Goal: Information Seeking & Learning: Check status

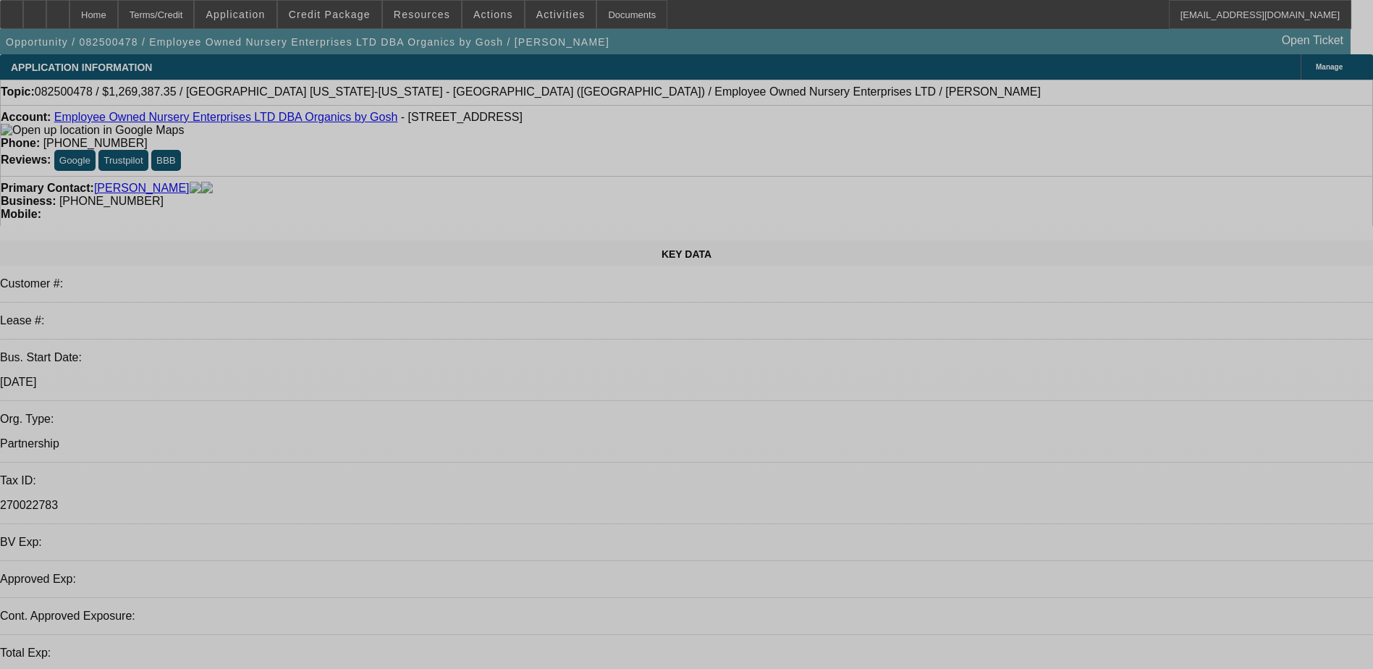
select select "0"
select select "2"
select select "0.1"
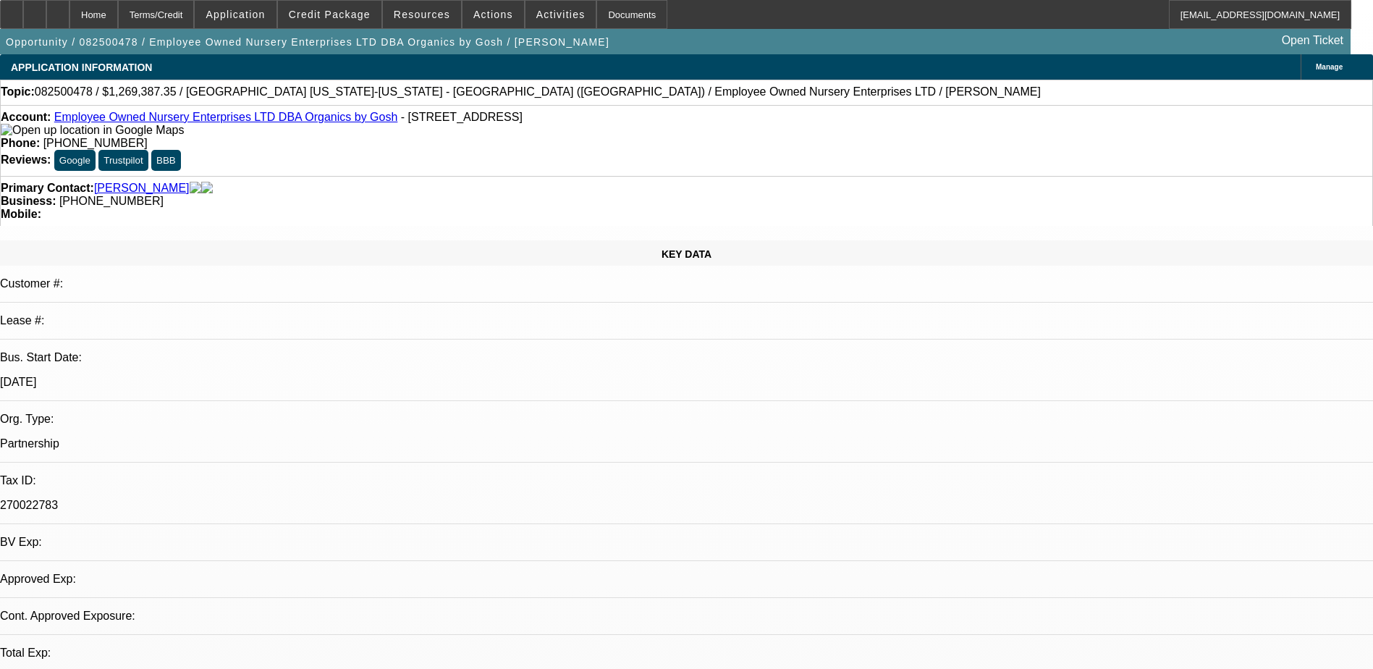
select select "1"
select select "2"
select select "4"
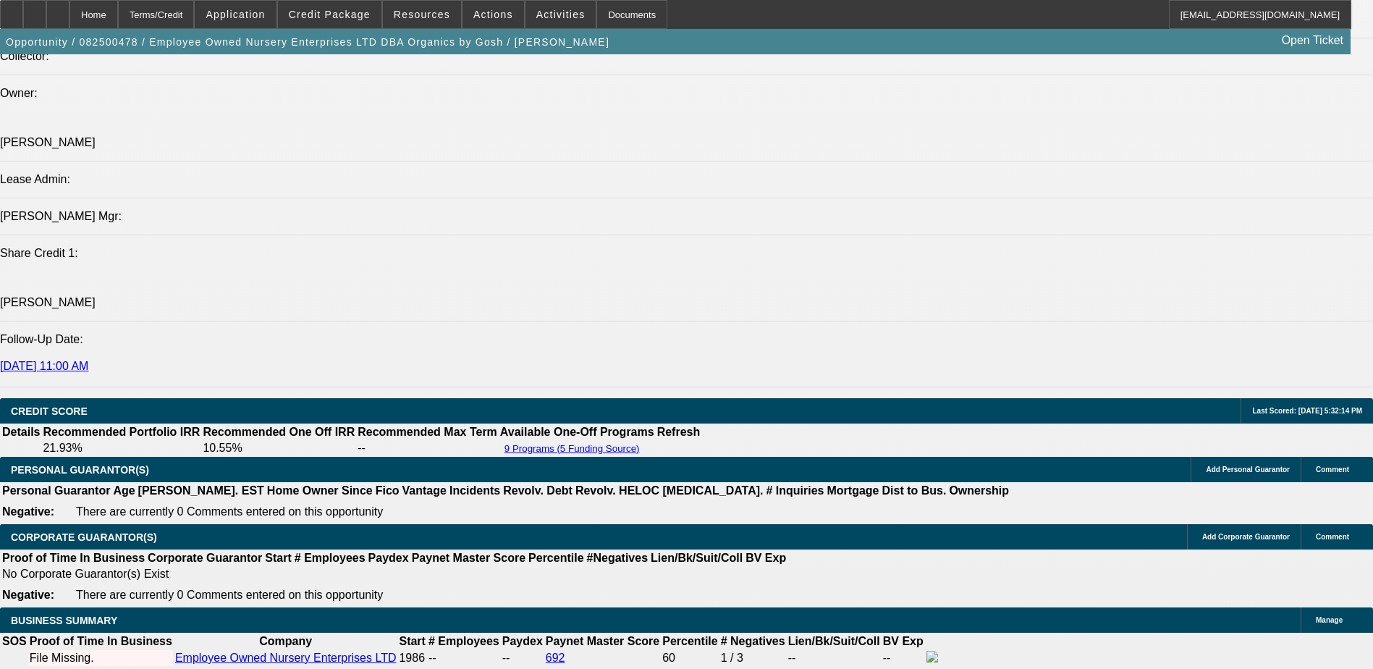
scroll to position [1882, 0]
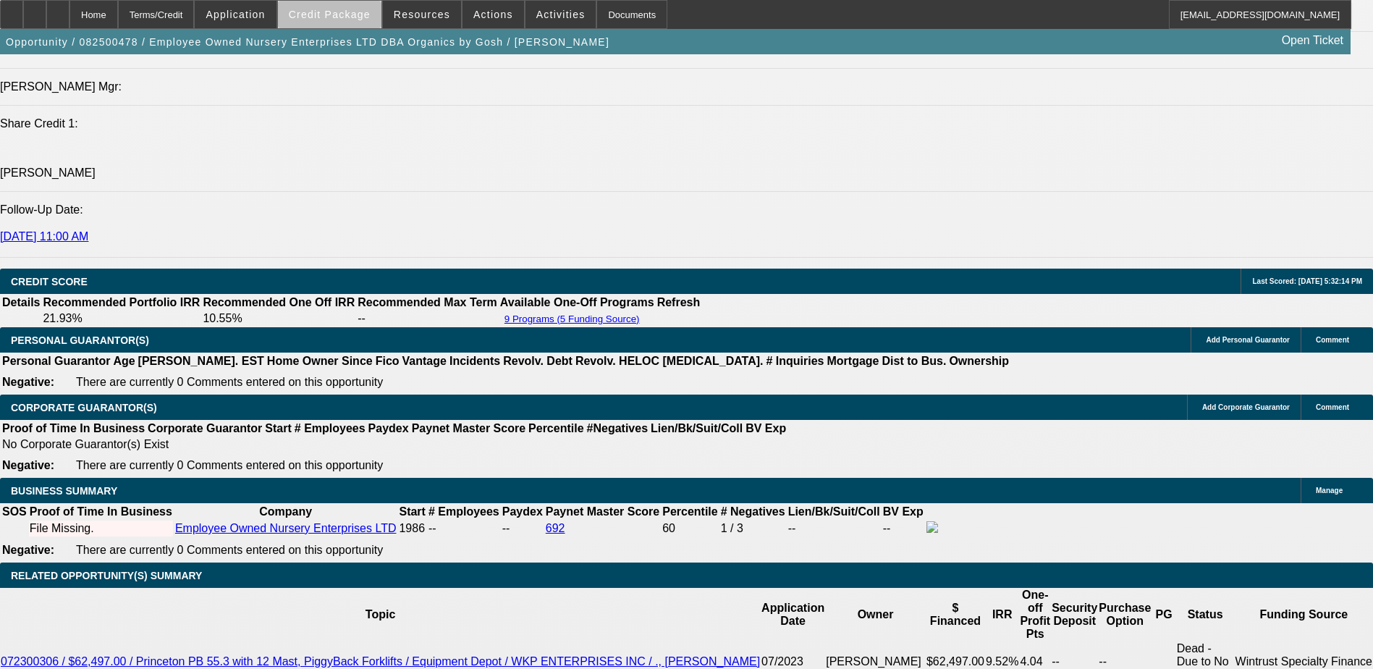
click at [369, 18] on span "Credit Package" at bounding box center [330, 15] width 82 height 12
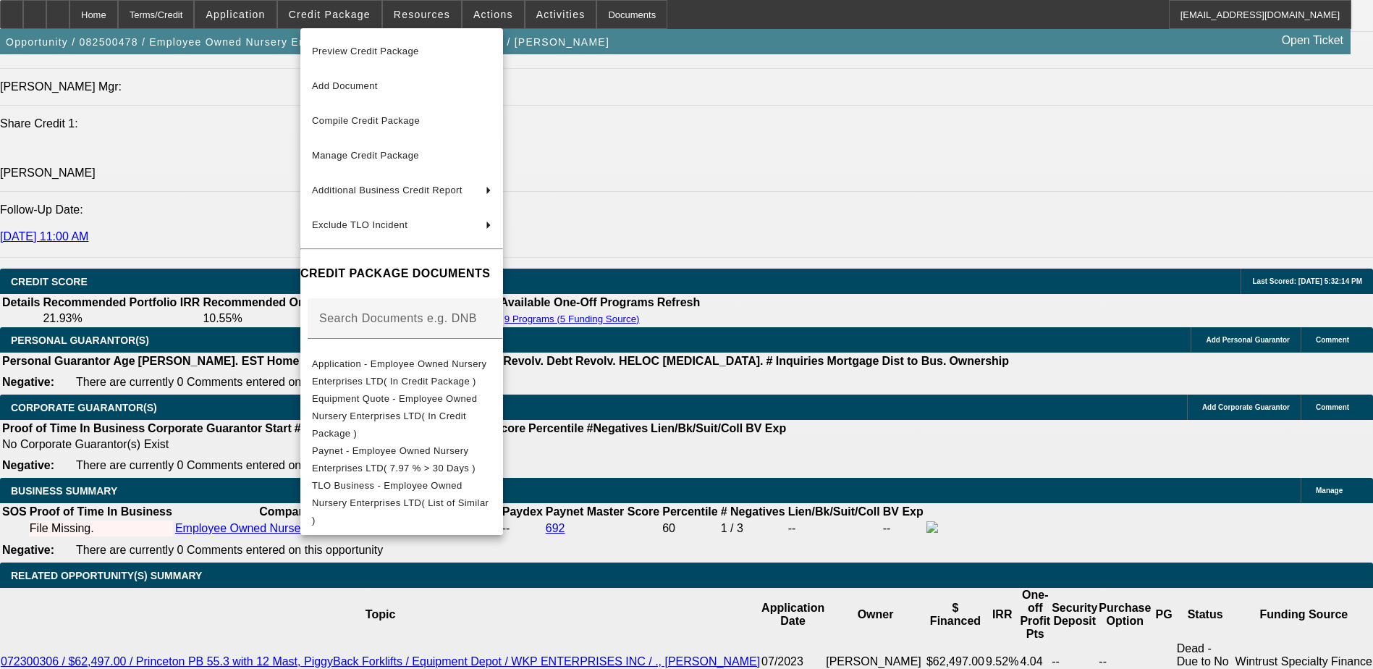
click at [762, 287] on div at bounding box center [686, 334] width 1373 height 669
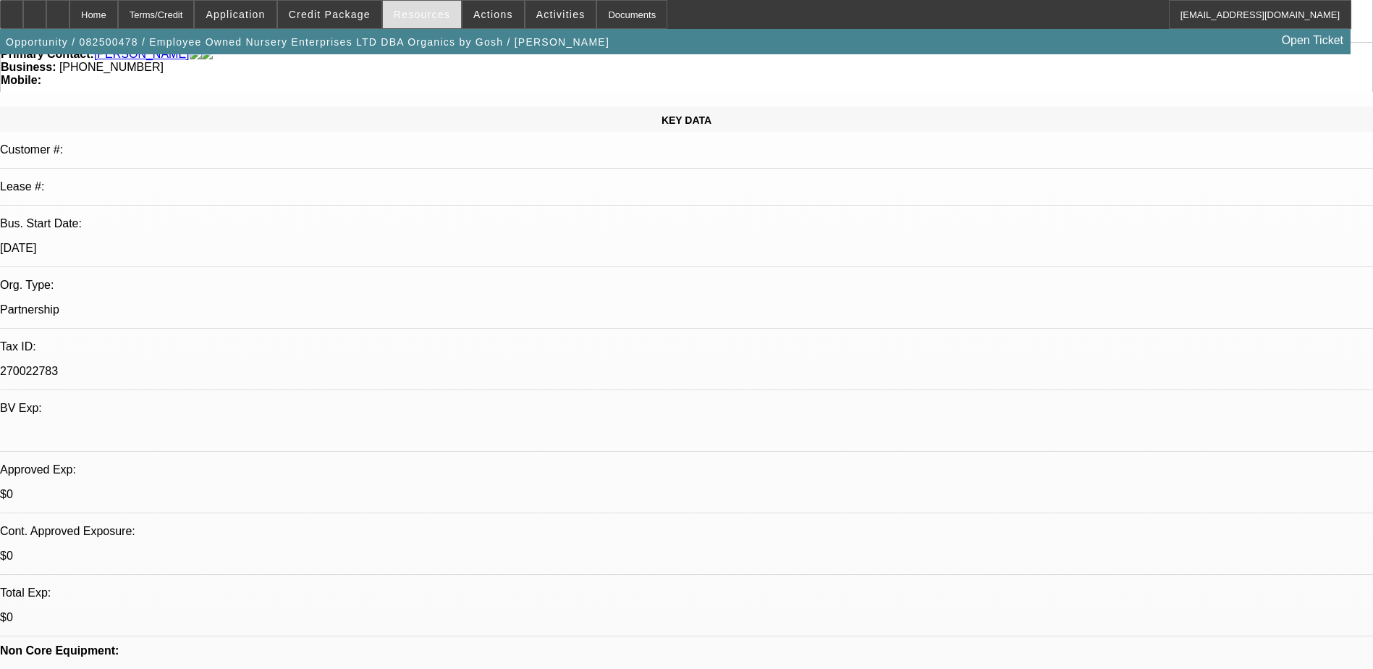
scroll to position [0, 0]
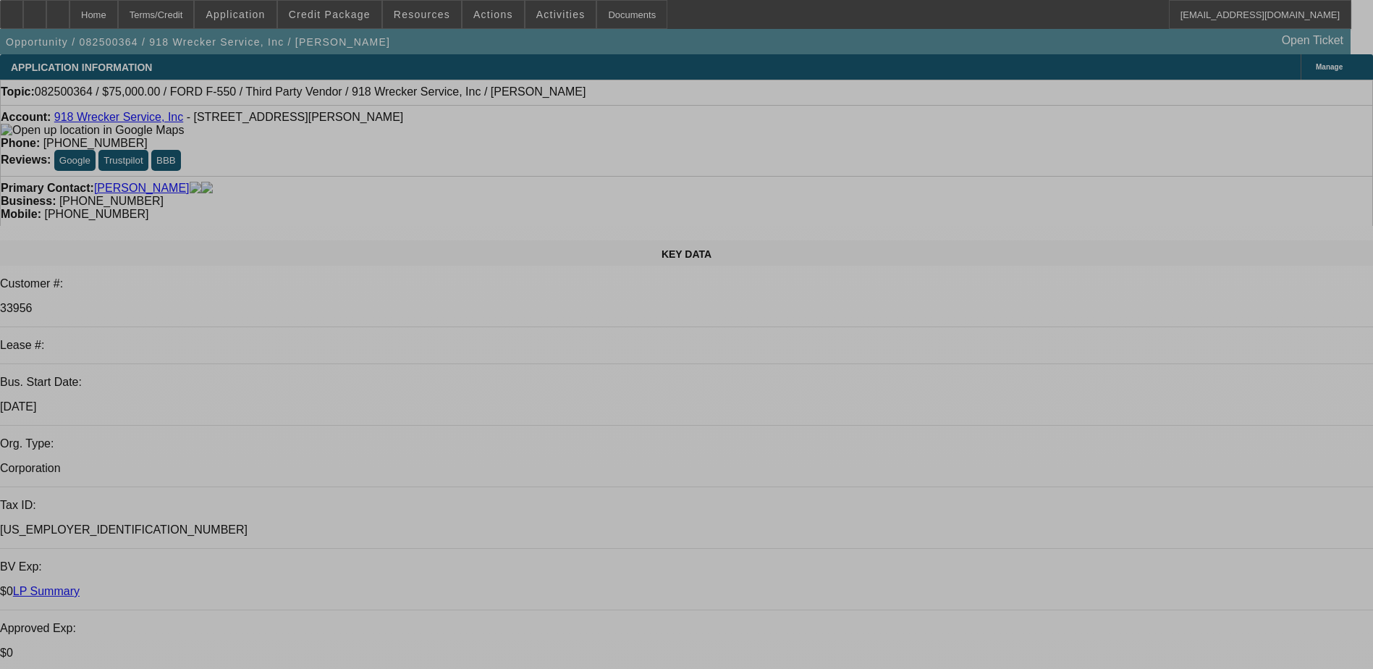
select select "0"
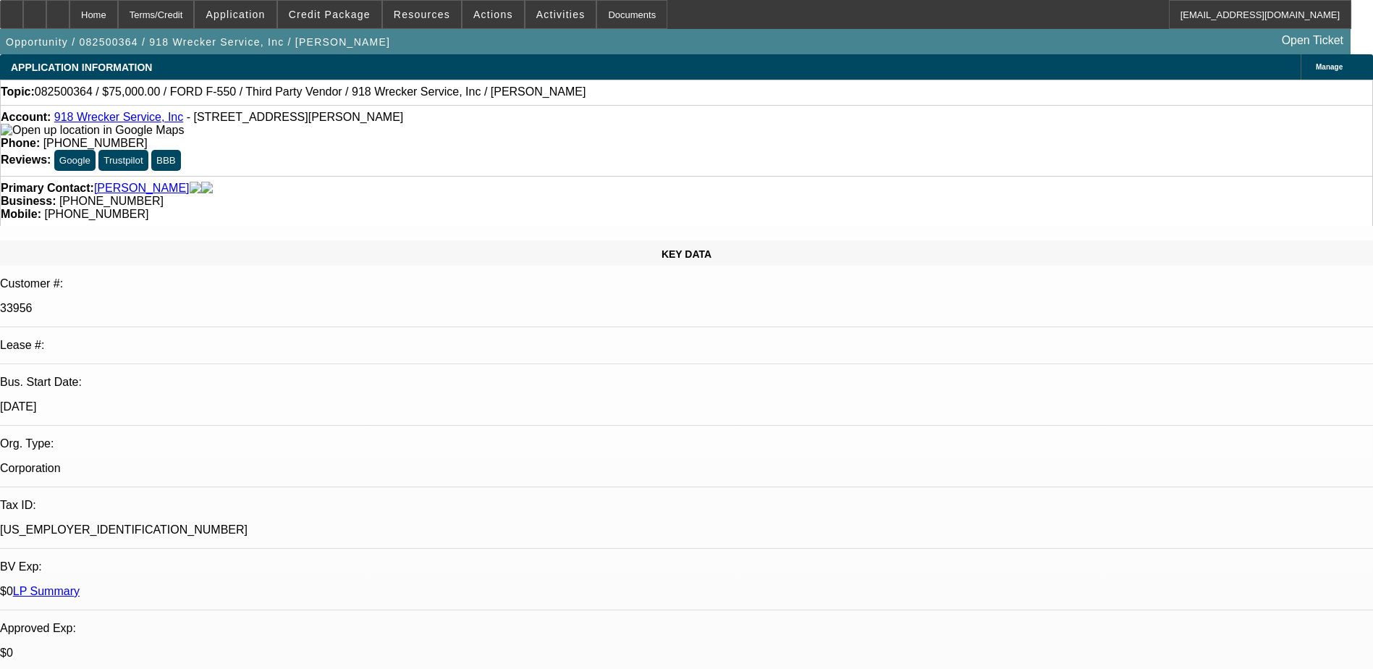
select select "0"
select select "6"
select select "0"
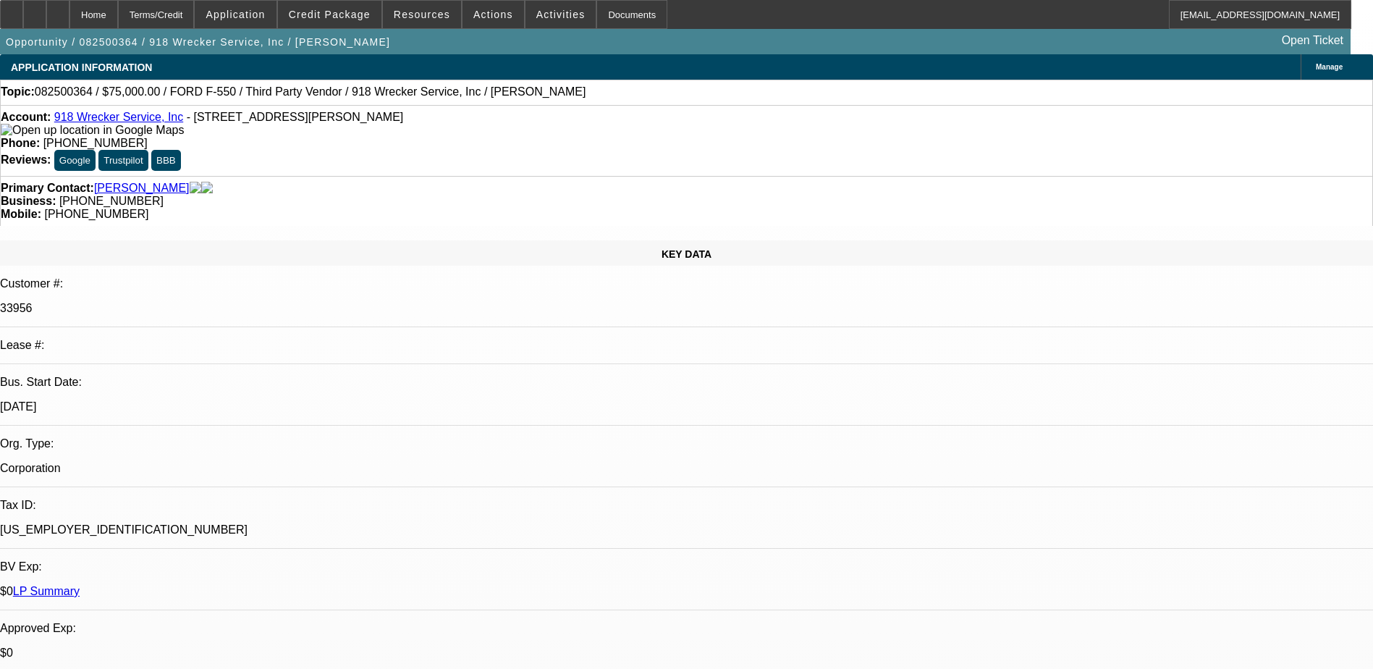
select select "6"
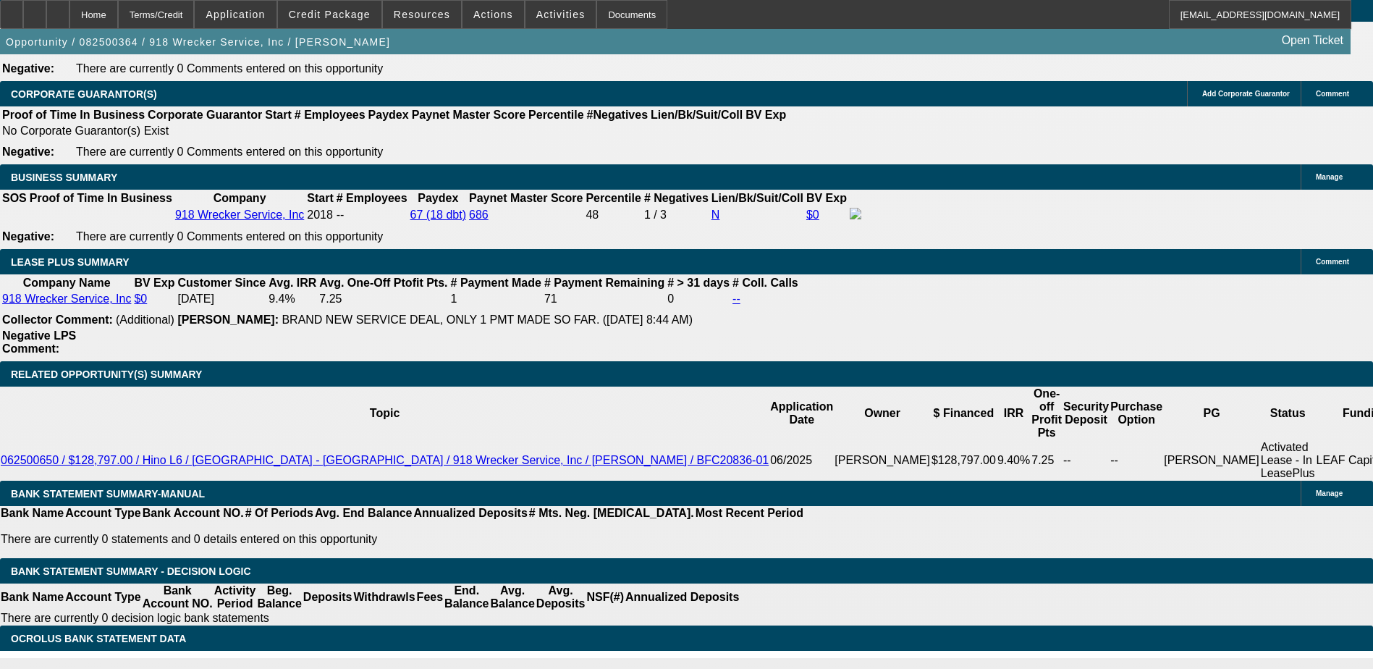
scroll to position [1882, 0]
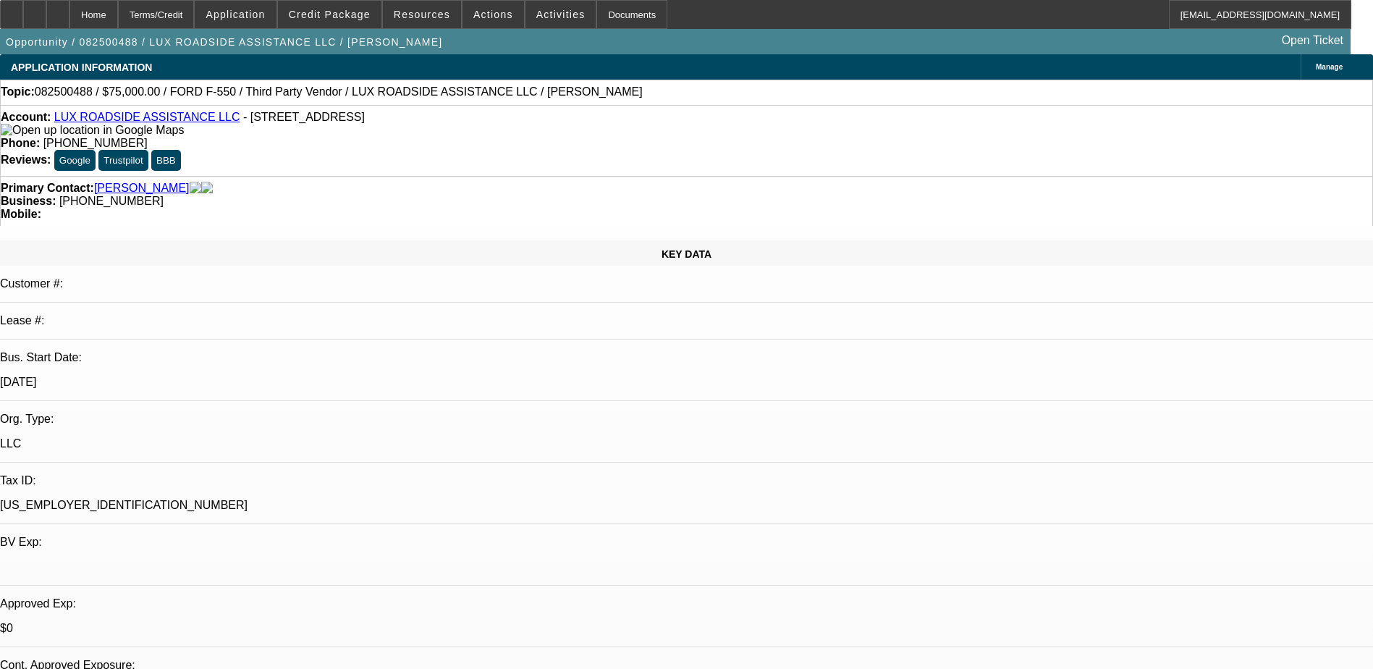
select select "0"
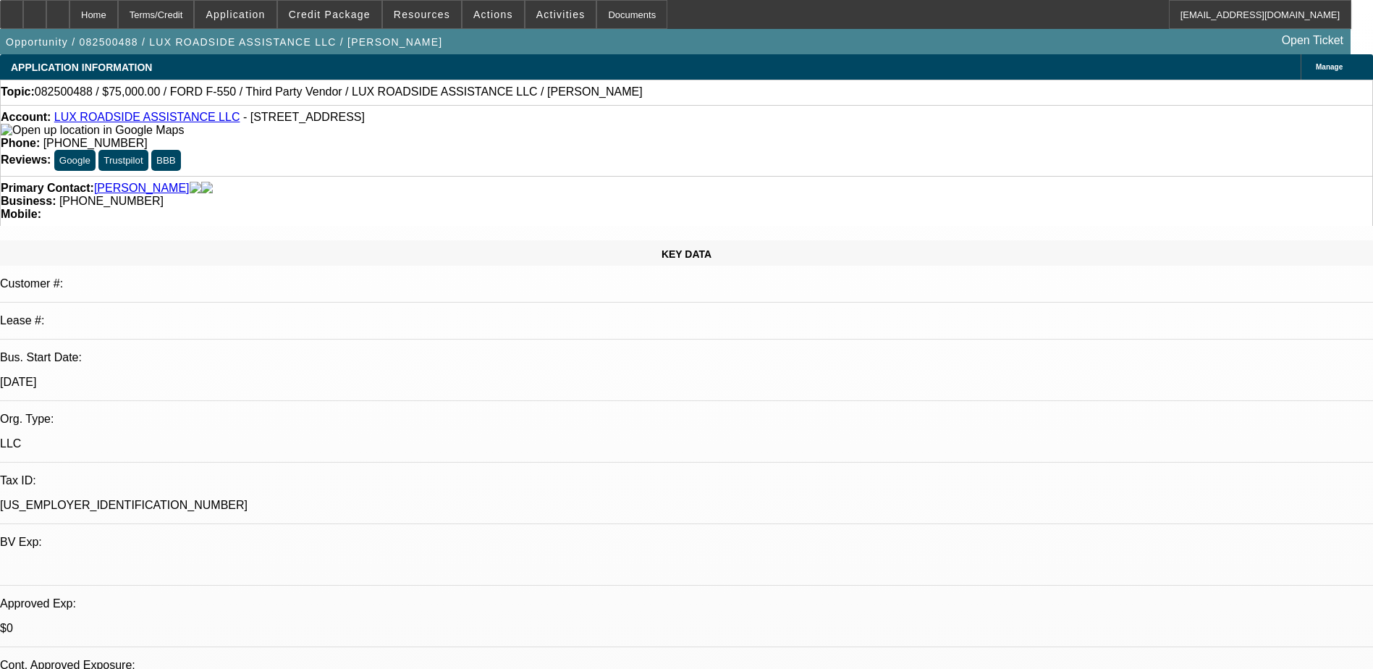
select select "0"
select select "1"
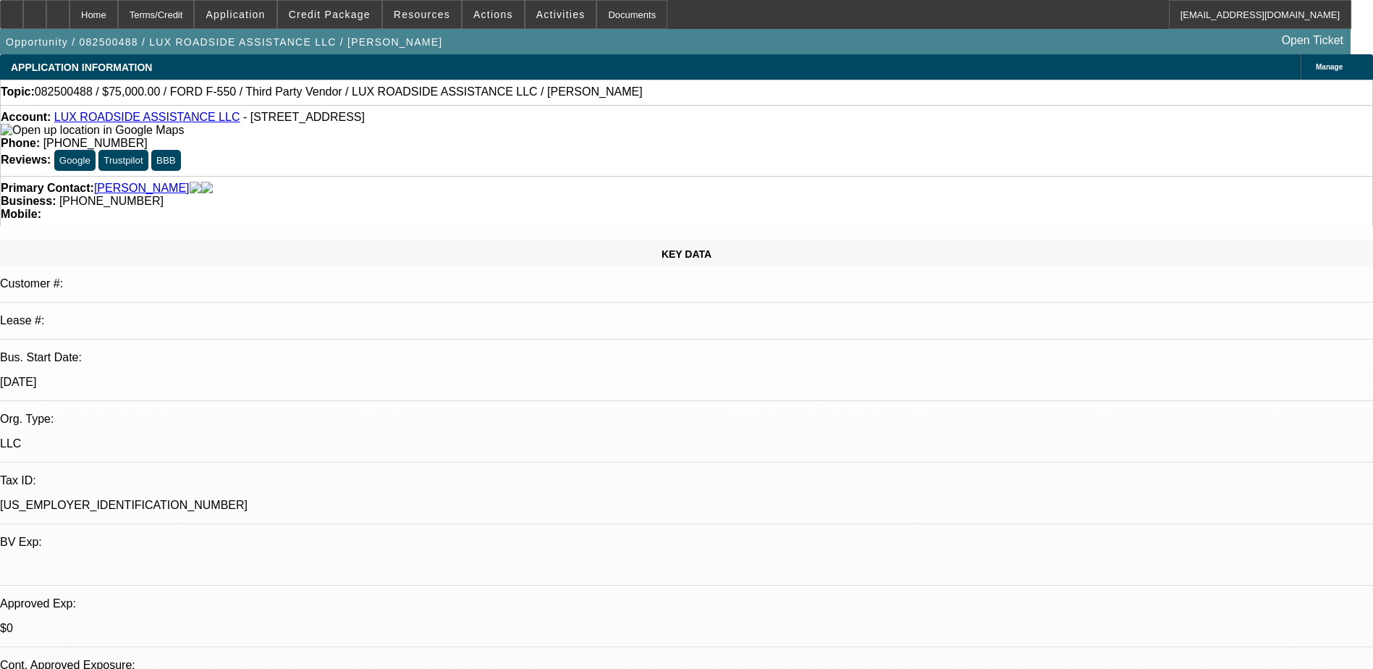
select select "1"
select select "6"
select select "1"
select select "6"
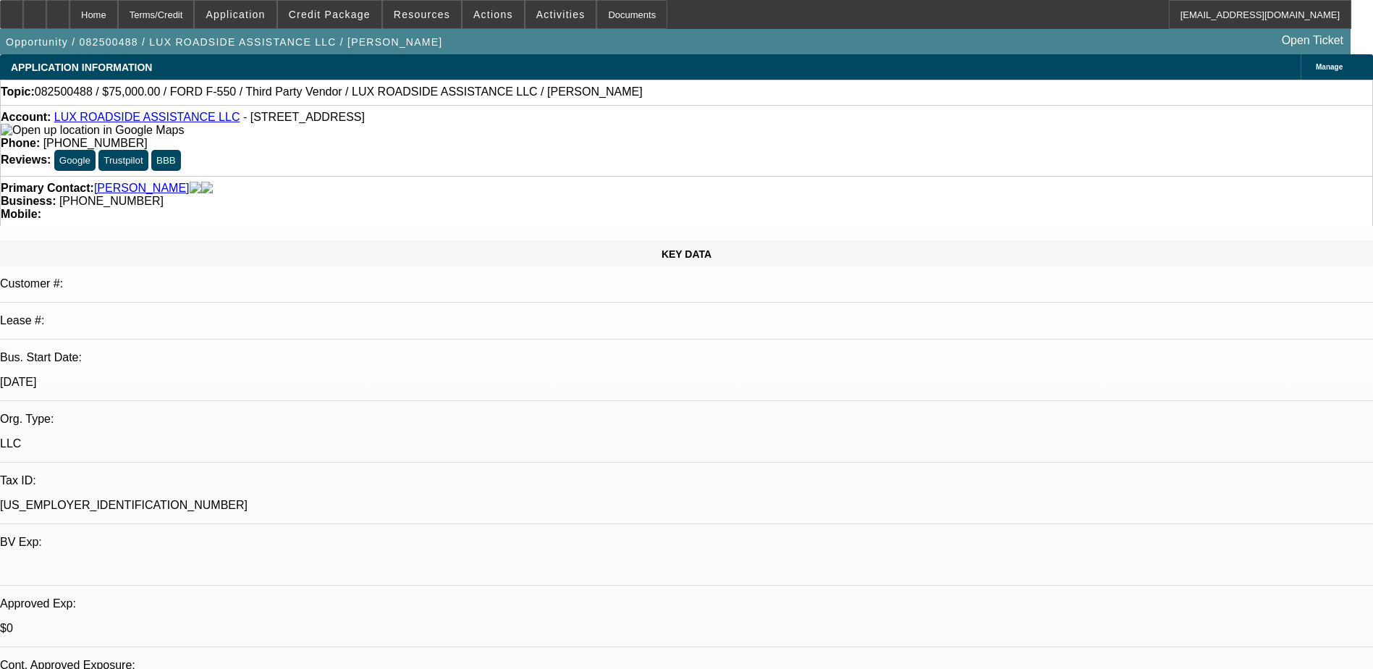
select select "1"
select select "6"
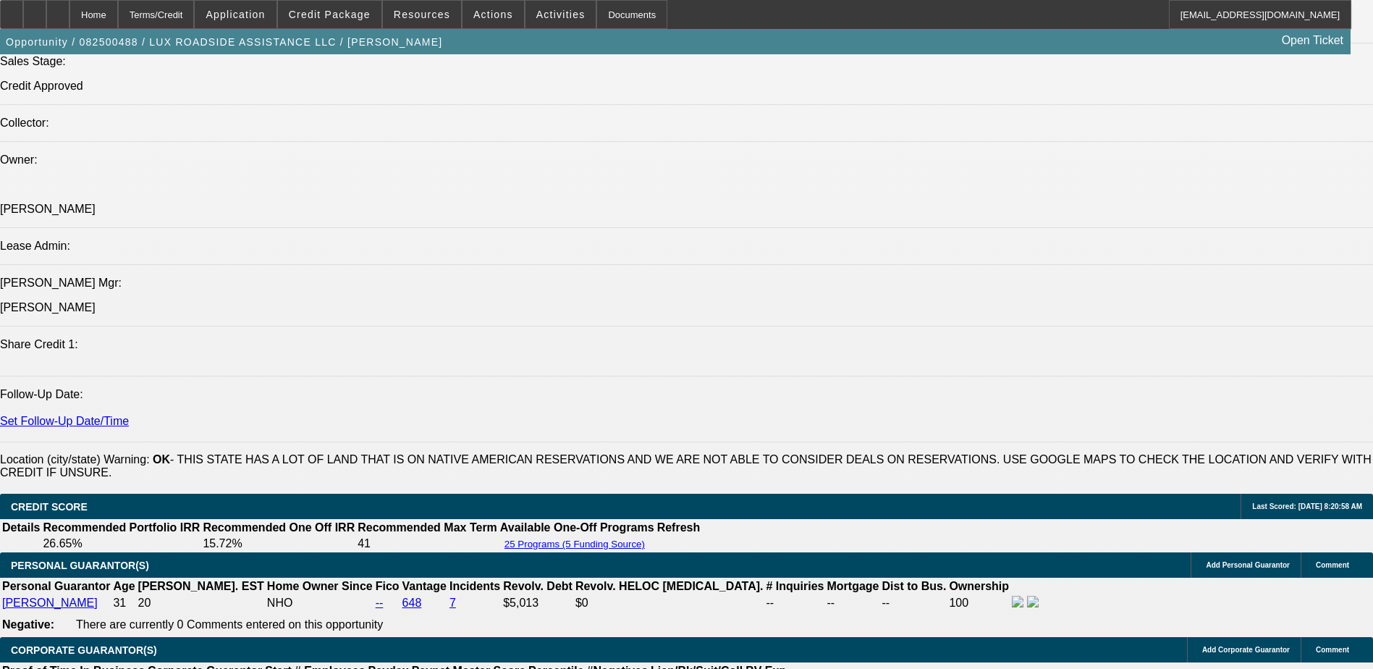
scroll to position [1810, 0]
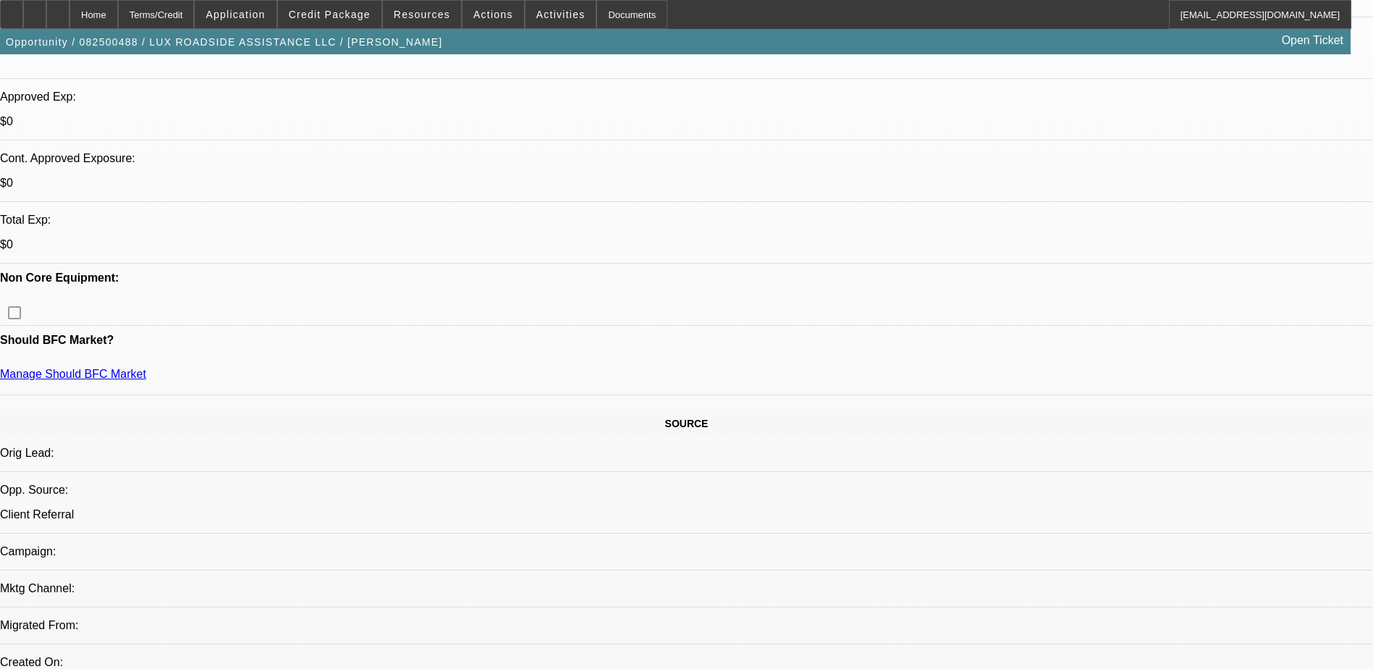
scroll to position [217, 0]
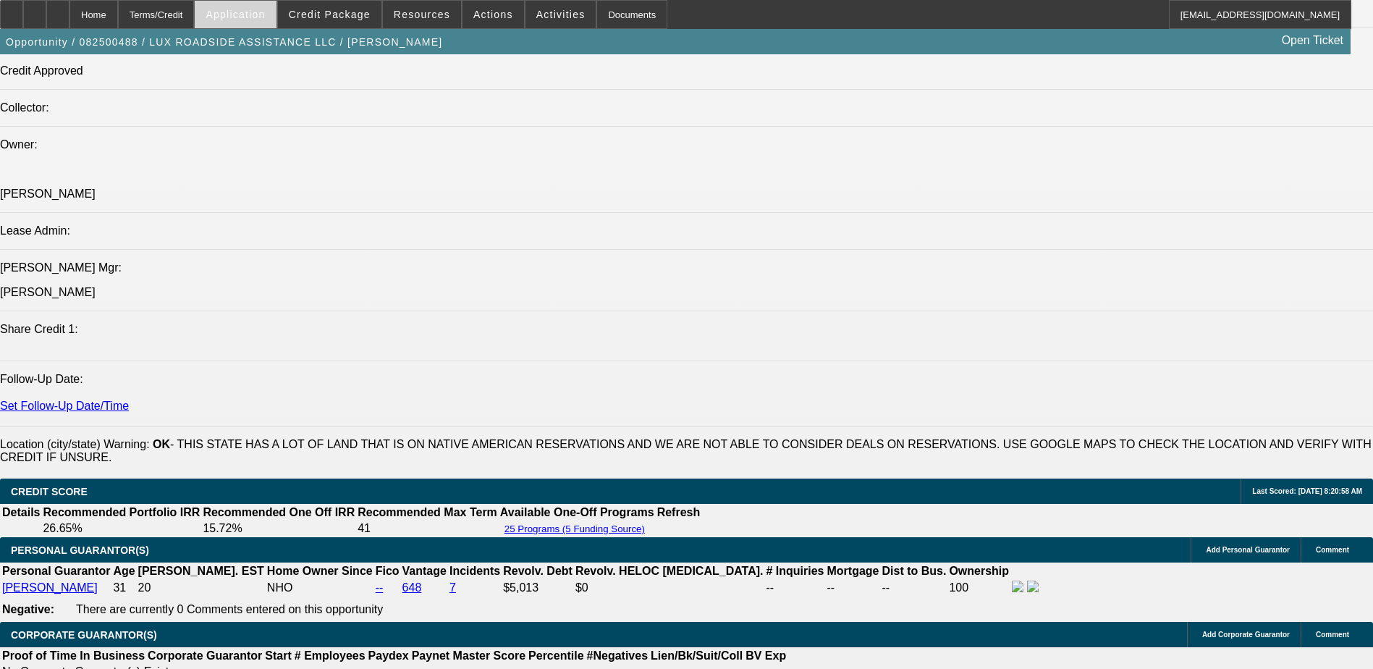
scroll to position [1520, 0]
